Goal: Find specific page/section: Find specific page/section

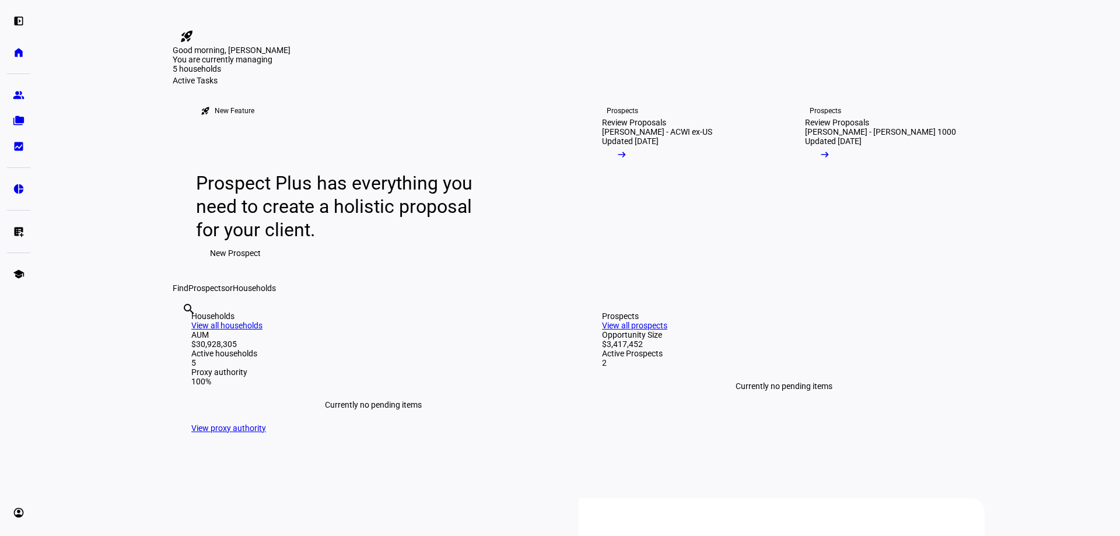
click at [627, 160] on mat-icon "arrow_right_alt" at bounding box center [622, 155] width 12 height 12
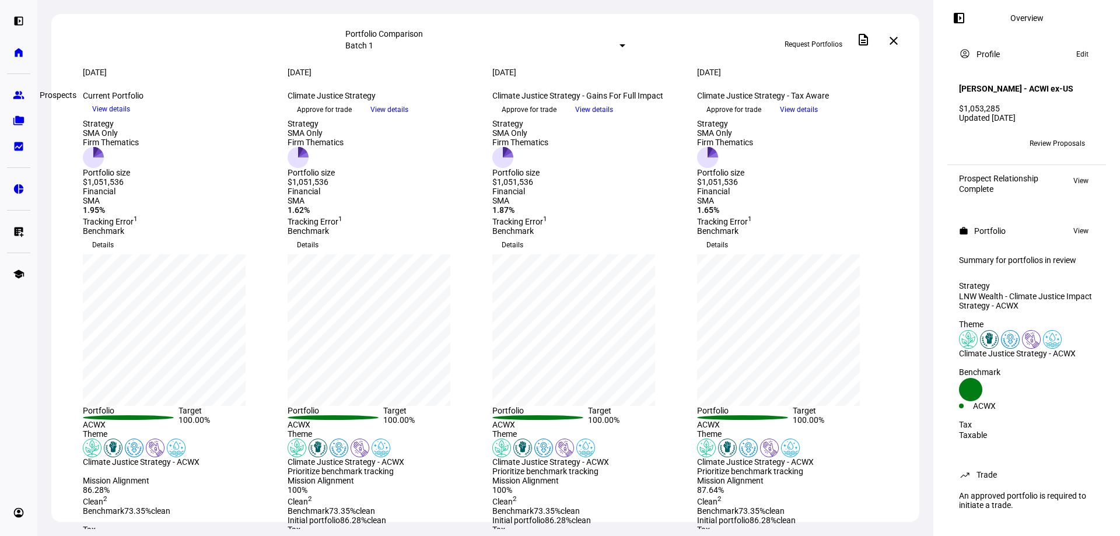
click at [21, 96] on eth-mat-symbol "group" at bounding box center [19, 95] width 12 height 12
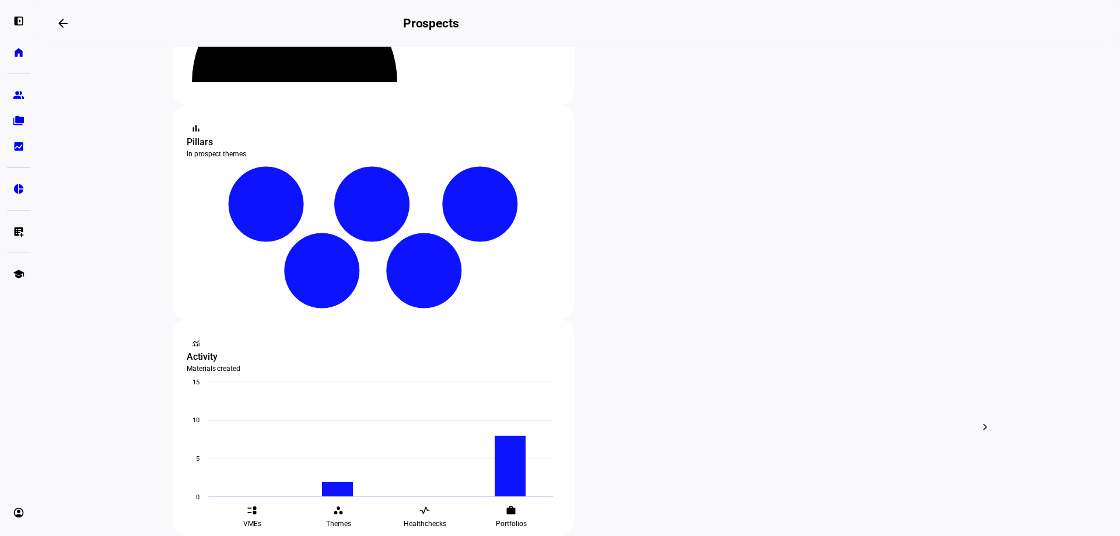
scroll to position [175, 0]
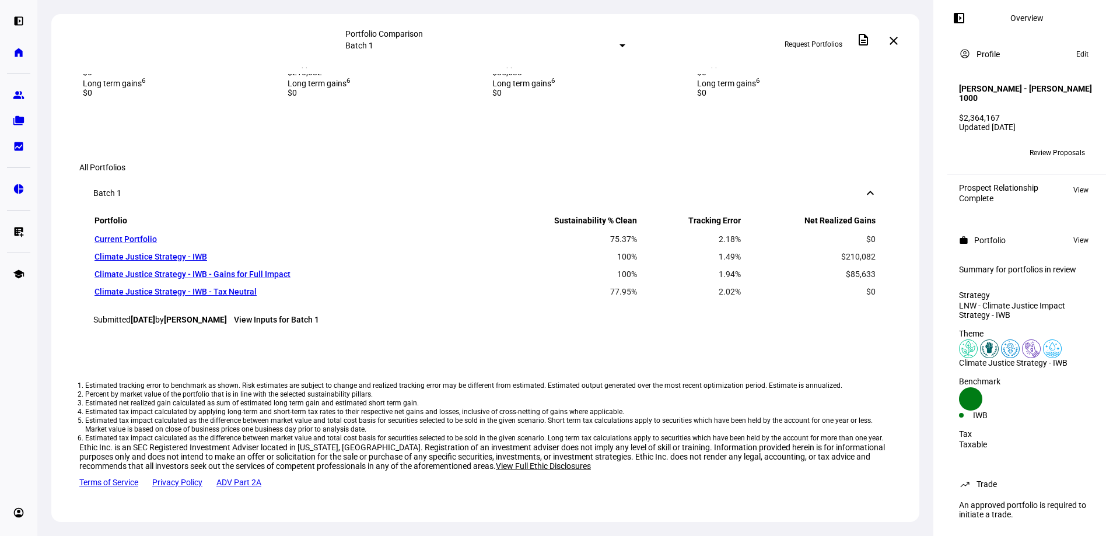
scroll to position [935, 0]
